Goal: Register for event/course

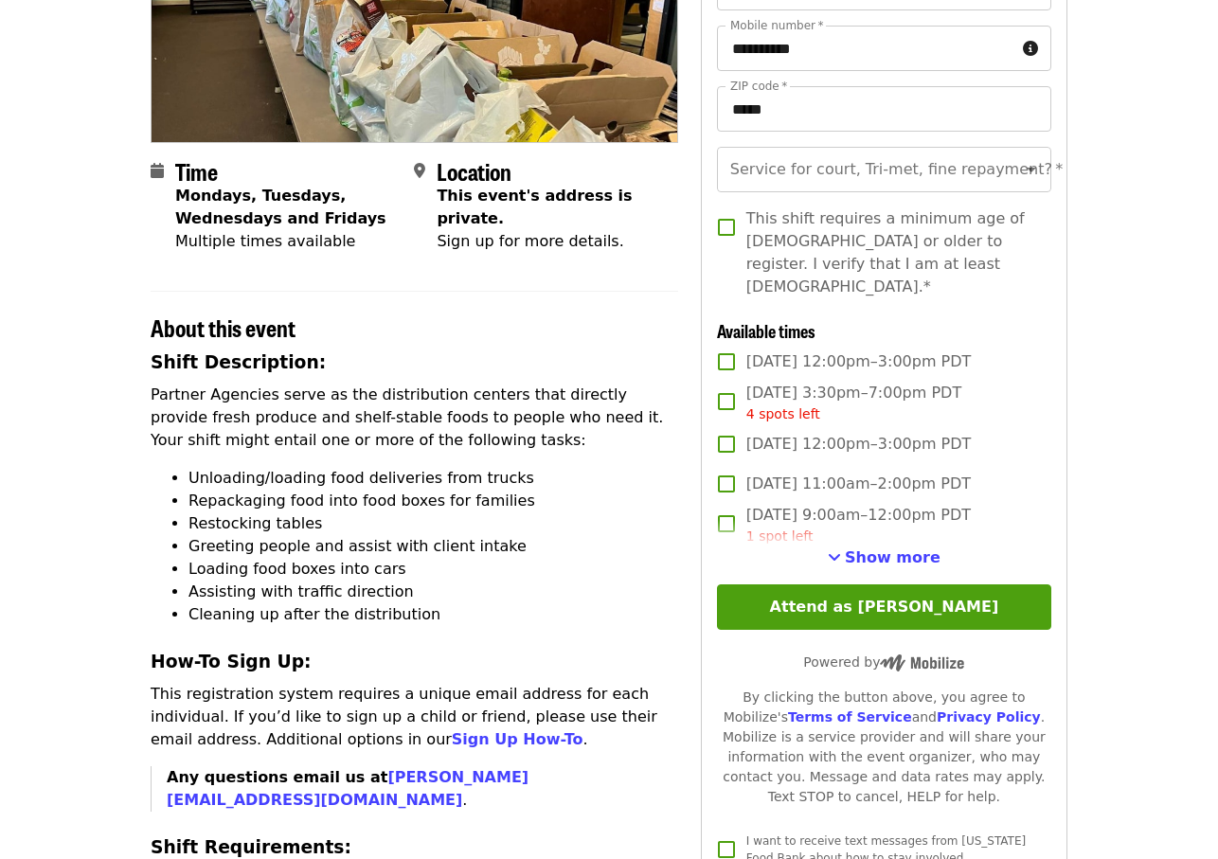
scroll to position [330, 0]
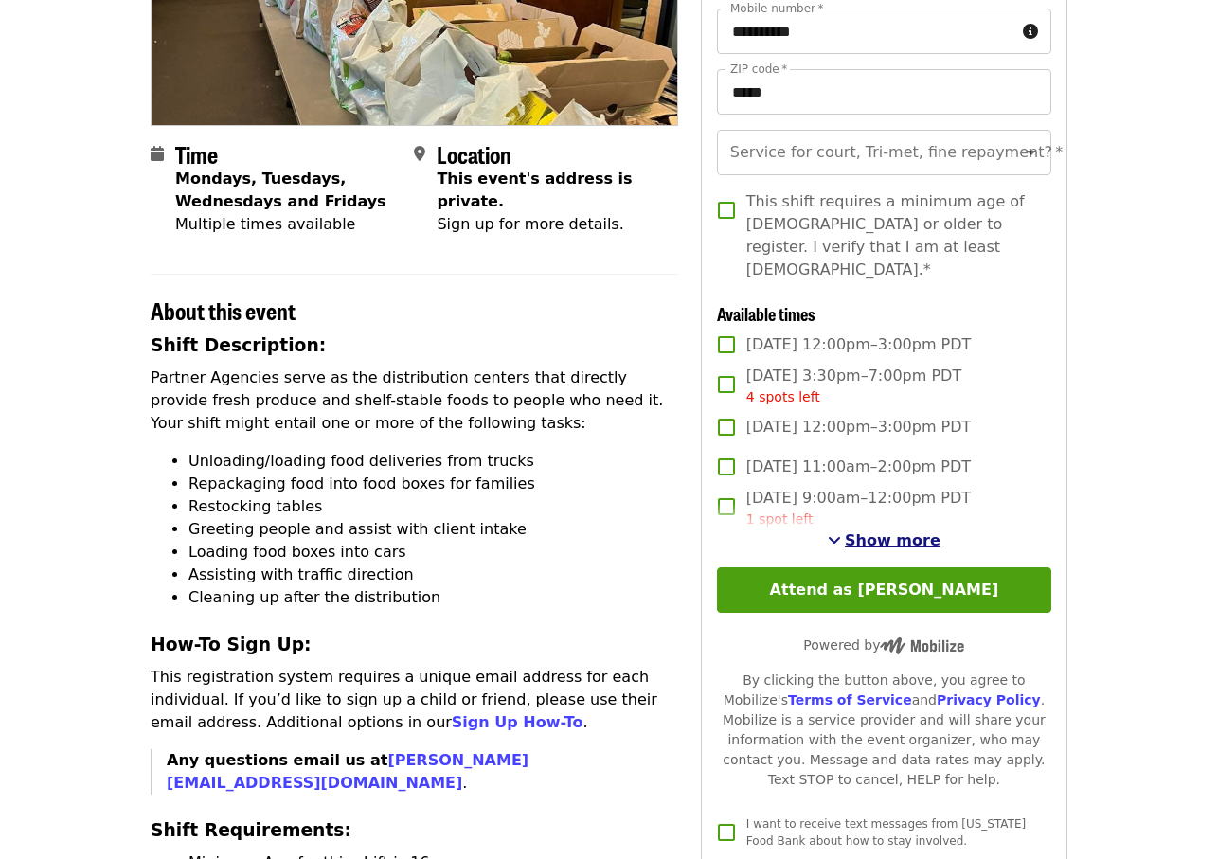
click at [882, 532] on span "Show more" at bounding box center [893, 541] width 96 height 18
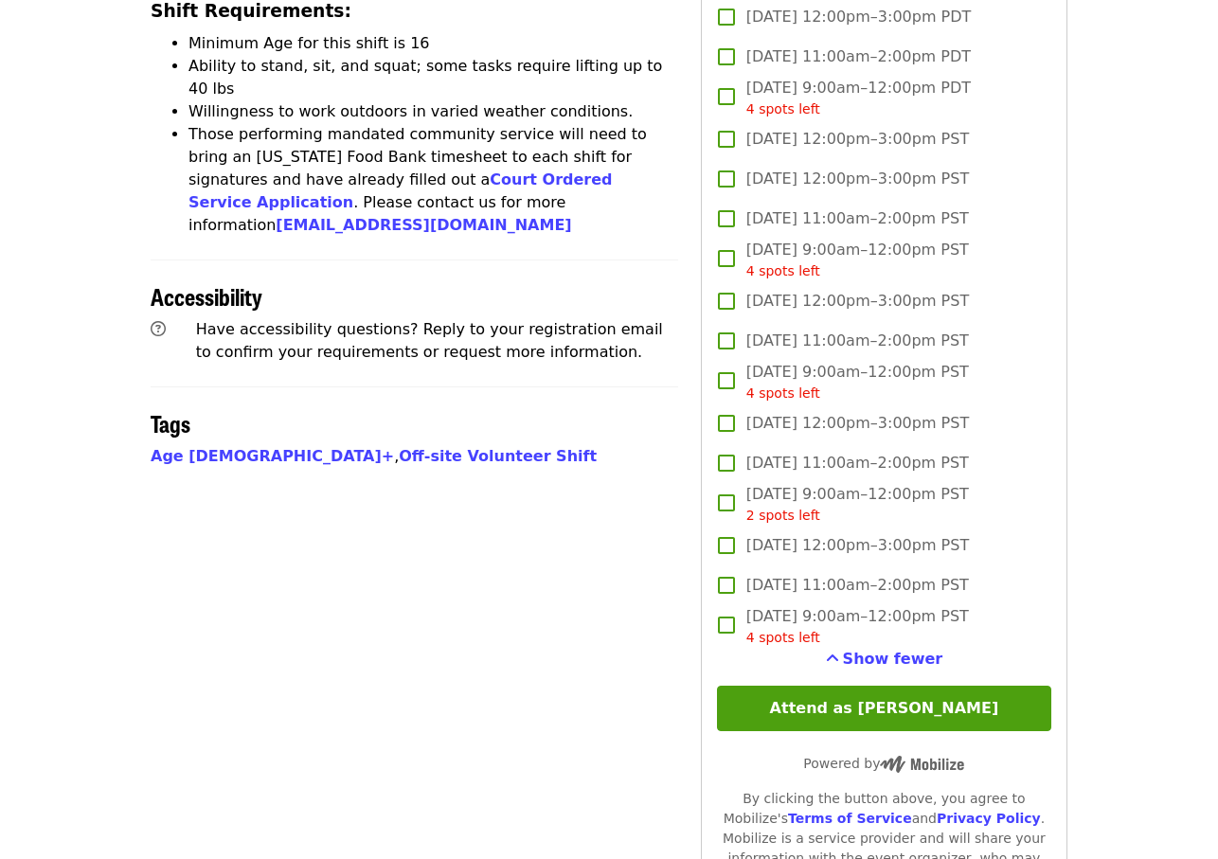
scroll to position [1306, 0]
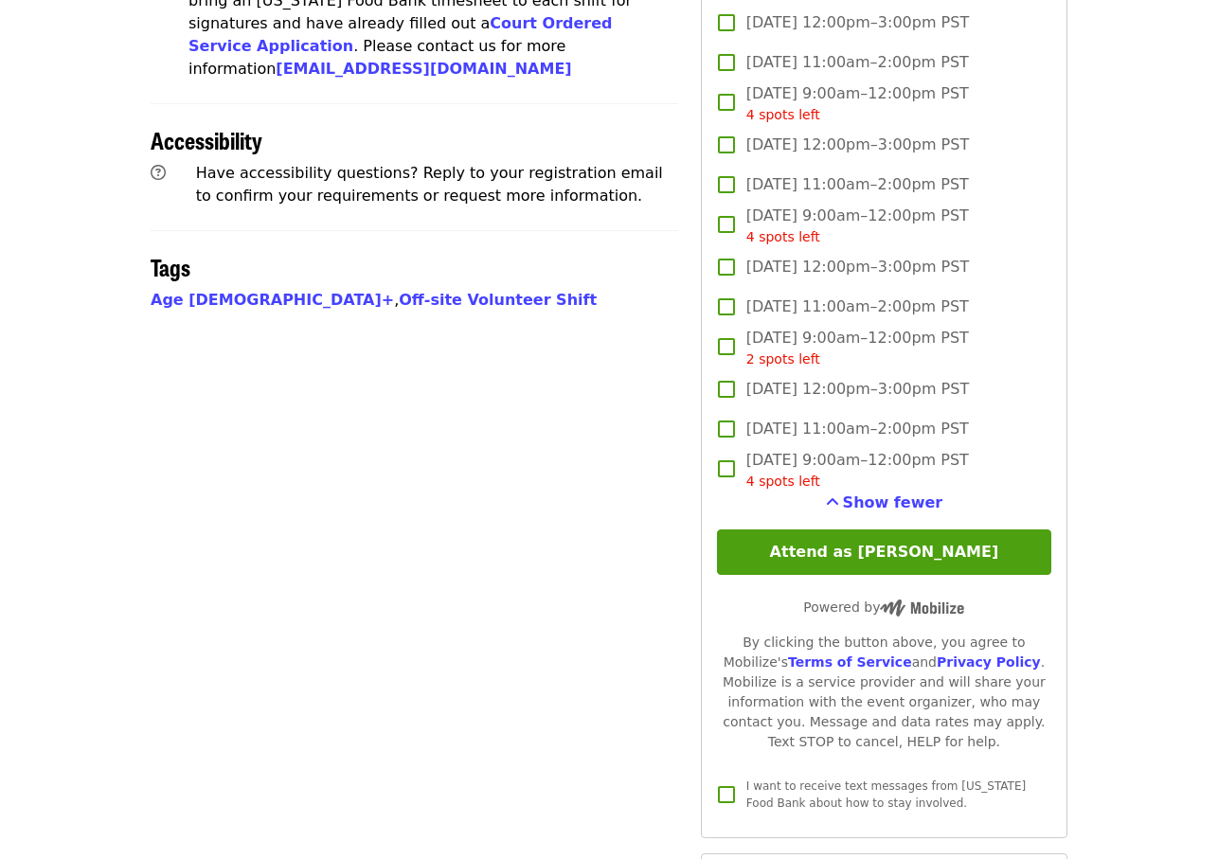
click at [897, 537] on button "Attend as [PERSON_NAME]" at bounding box center [884, 552] width 334 height 45
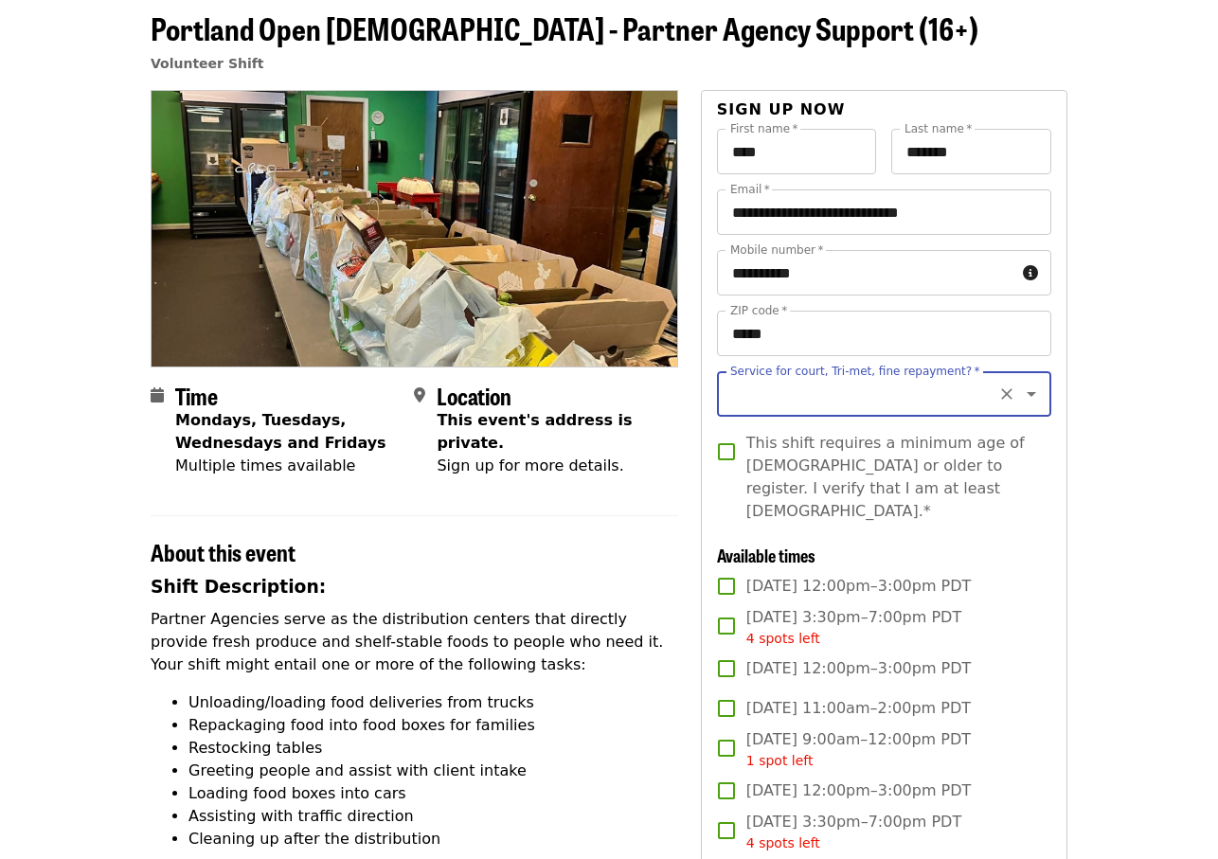
scroll to position [76, 0]
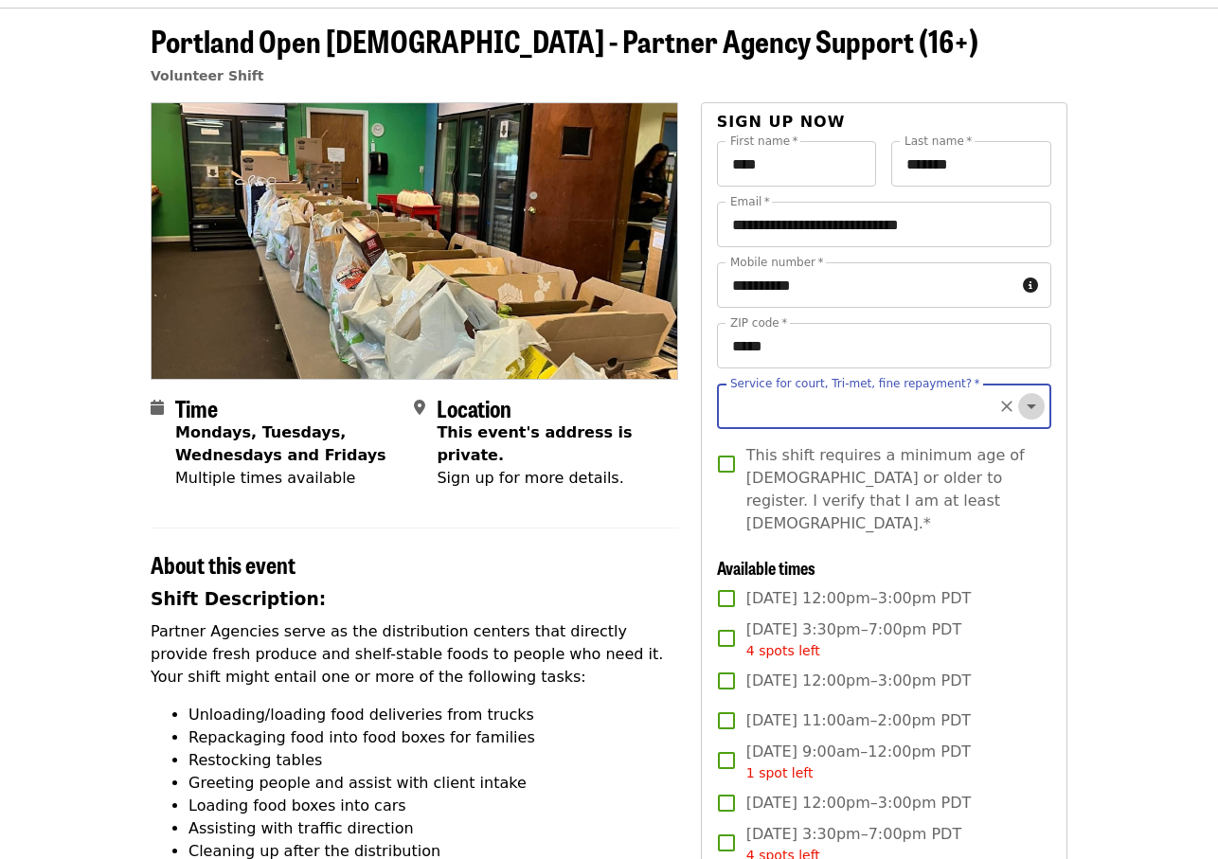
click at [1036, 407] on icon "Open" at bounding box center [1031, 406] width 23 height 23
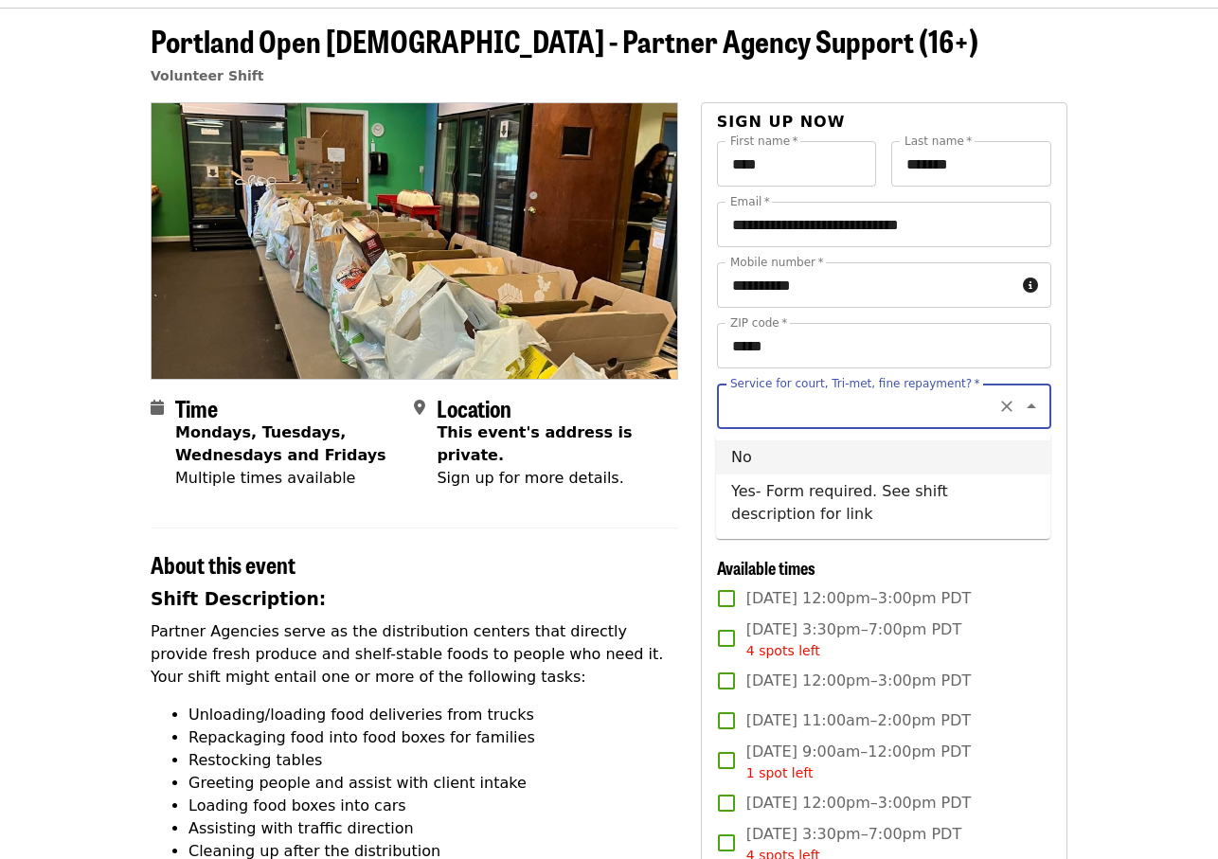
click at [736, 457] on li "No" at bounding box center [883, 458] width 334 height 34
type input "**"
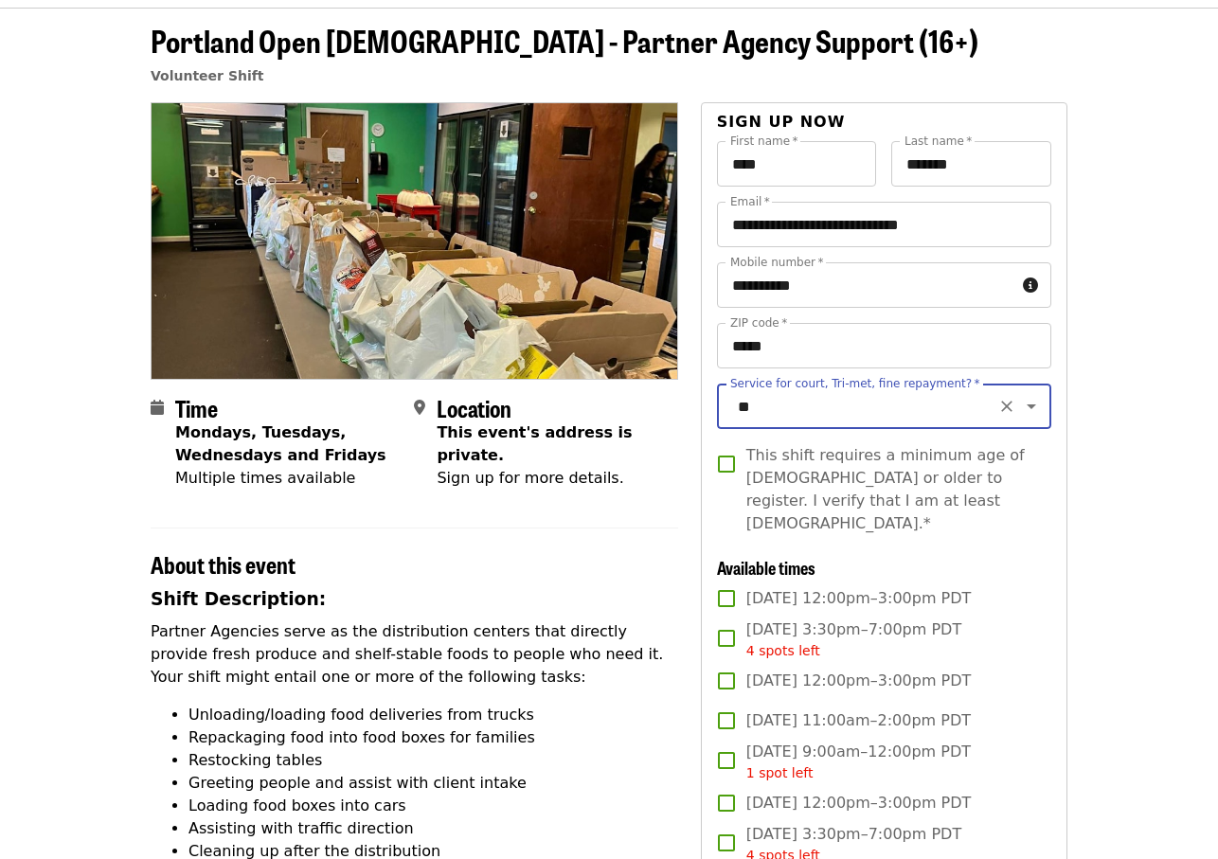
scroll to position [81, 0]
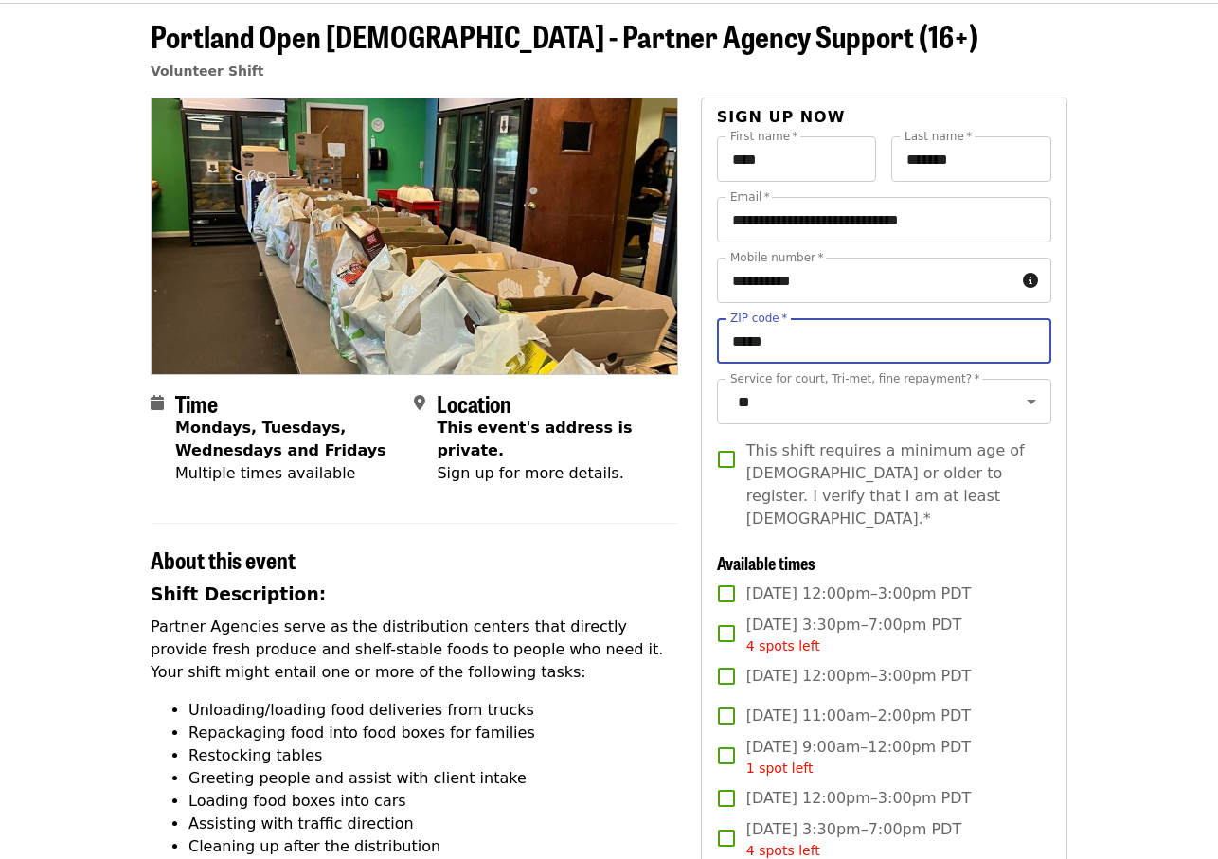
drag, startPoint x: 805, startPoint y: 342, endPoint x: 666, endPoint y: 340, distance: 139.3
type input "*"
click at [802, 341] on input "*****" at bounding box center [884, 340] width 334 height 45
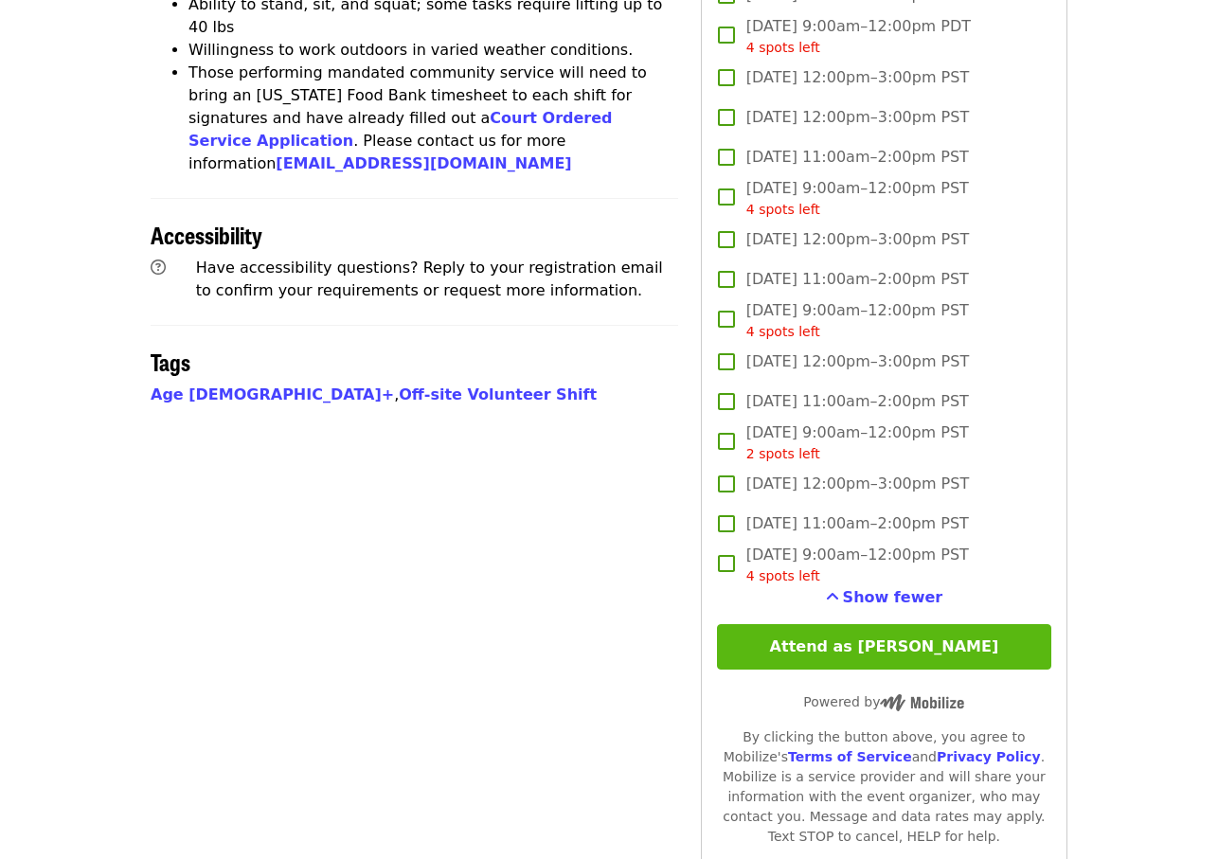
type input "*****"
click at [919, 643] on button "Attend as [PERSON_NAME]" at bounding box center [884, 646] width 334 height 45
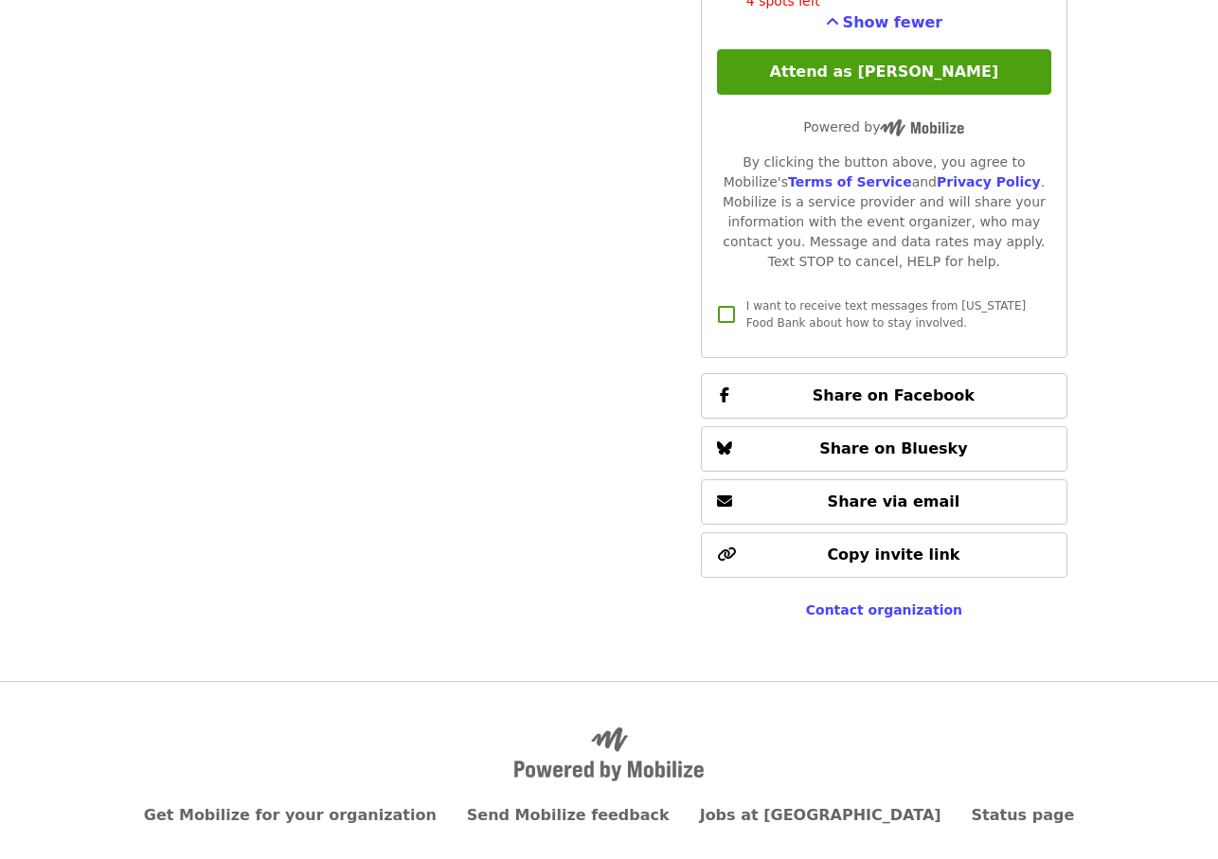
scroll to position [1828, 0]
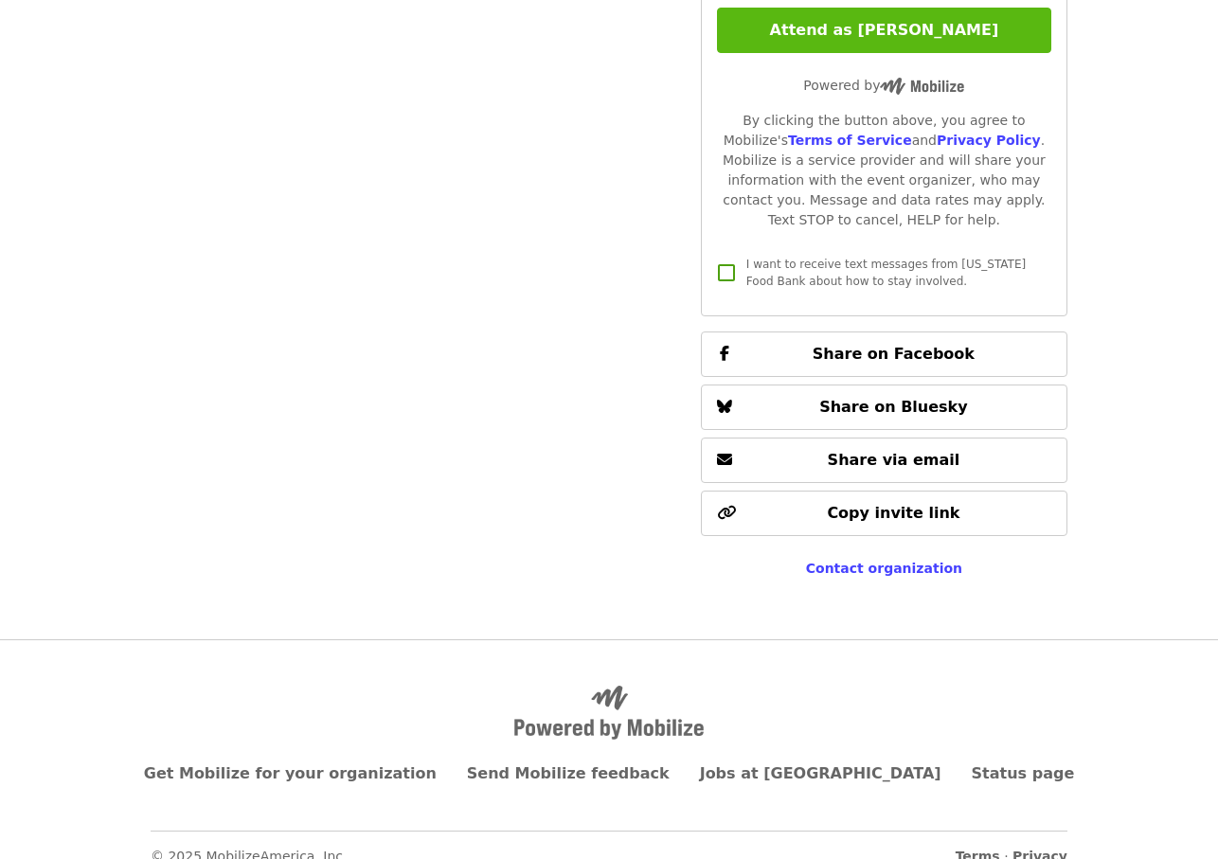
click at [914, 15] on button "Attend as [PERSON_NAME]" at bounding box center [884, 30] width 334 height 45
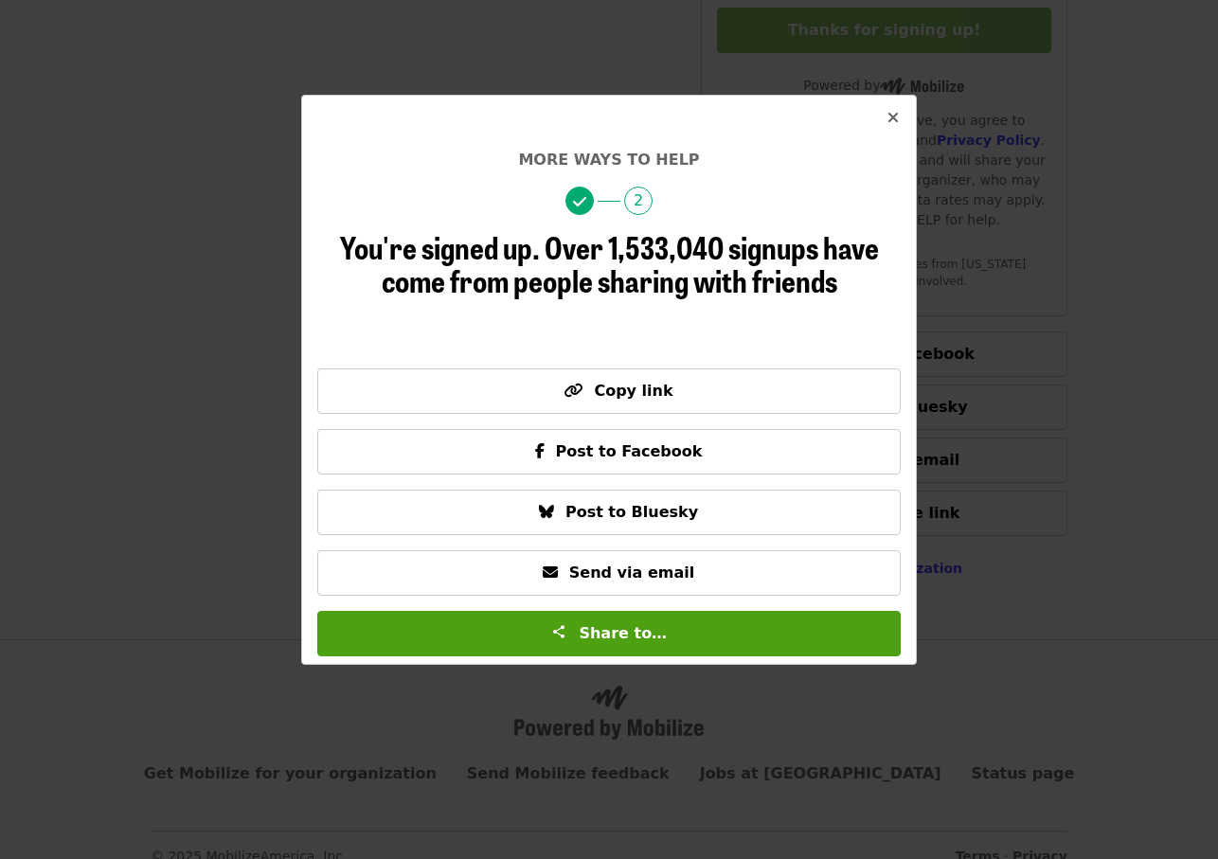
click at [892, 117] on icon "times icon" at bounding box center [893, 118] width 11 height 18
